Goal: Task Accomplishment & Management: Use online tool/utility

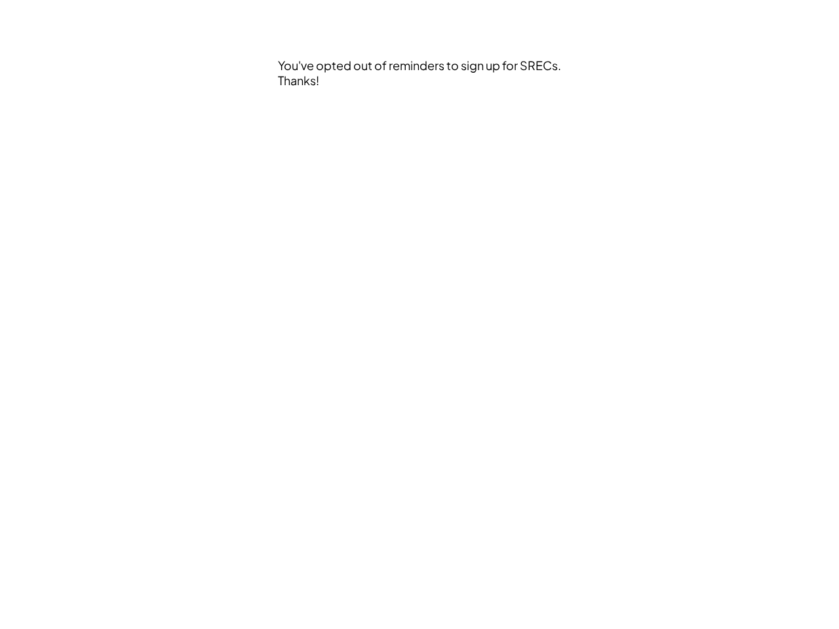
click at [419, 315] on div "You've opted out of reminders to sign up for SRECs. Thanks!" at bounding box center [420, 314] width 708 height 629
click at [421, 109] on div "You've opted out of reminders to sign up for SRECs. Thanks!" at bounding box center [421, 110] width 286 height 104
click at [419, 315] on div "You've opted out of reminders to sign up for SRECs. Thanks!" at bounding box center [420, 314] width 708 height 629
click at [421, 109] on div "You've opted out of reminders to sign up for SRECs. Thanks!" at bounding box center [421, 110] width 286 height 104
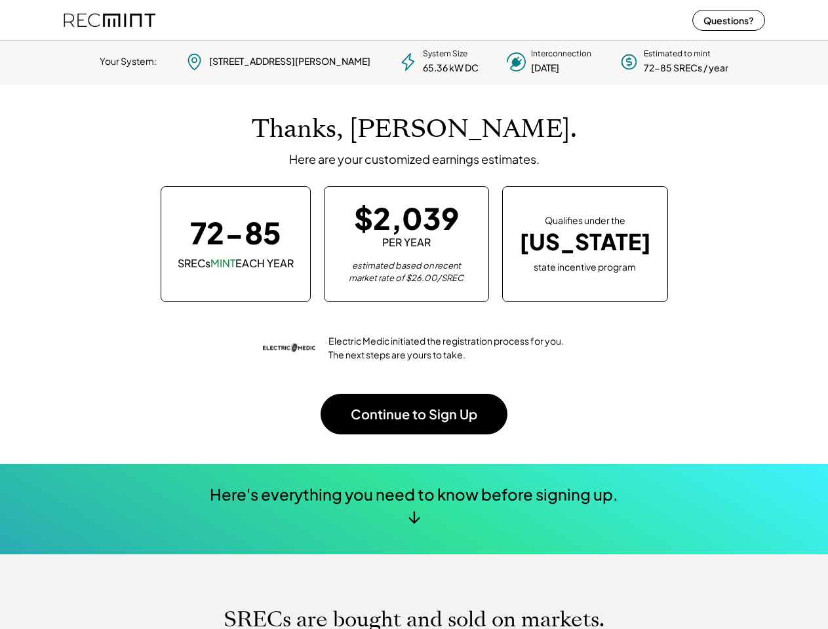
scroll to position [184, 366]
